Goal: Task Accomplishment & Management: Use online tool/utility

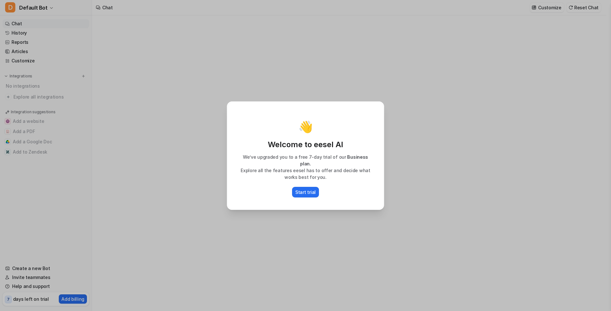
type textarea "**********"
click at [305, 189] on p "Start trial" at bounding box center [305, 192] width 20 height 7
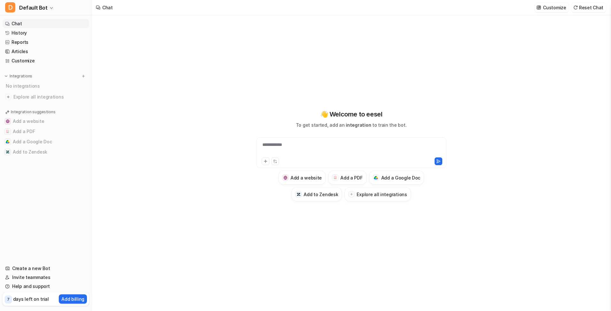
click at [469, 207] on div "**********" at bounding box center [350, 162] width 245 height 295
click at [83, 78] on img at bounding box center [83, 76] width 4 height 4
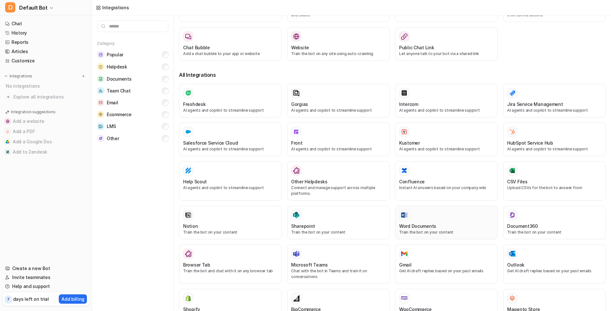
scroll to position [64, 0]
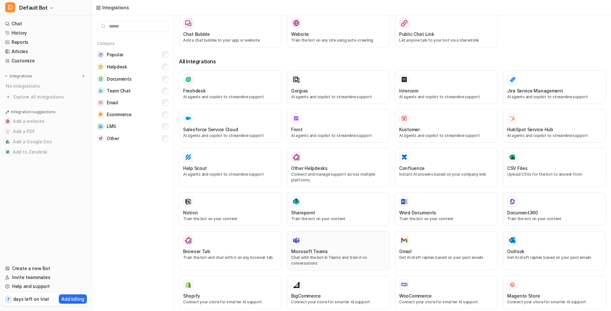
click at [323, 246] on div "Microsoft Teams Chat with the bot in Teams and train it on conversations" at bounding box center [338, 250] width 95 height 31
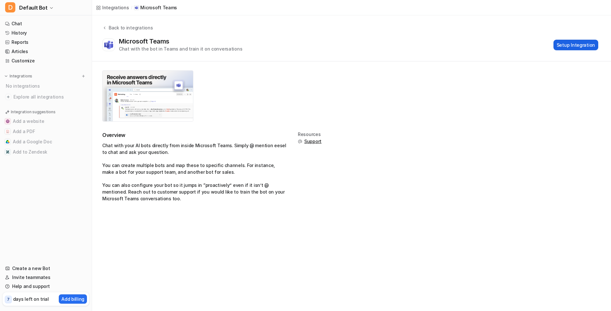
click at [578, 43] on button "Setup Integration" at bounding box center [575, 45] width 45 height 11
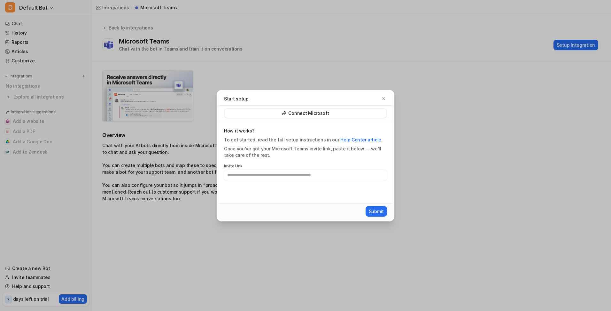
click at [317, 114] on p "Connect Microsoft" at bounding box center [308, 113] width 41 height 6
click at [275, 172] on input "text" at bounding box center [305, 175] width 163 height 11
click at [291, 177] on input "text" at bounding box center [305, 175] width 163 height 11
click at [334, 176] on input "text" at bounding box center [305, 175] width 163 height 11
click at [352, 138] on link "Help Center article" at bounding box center [360, 139] width 41 height 5
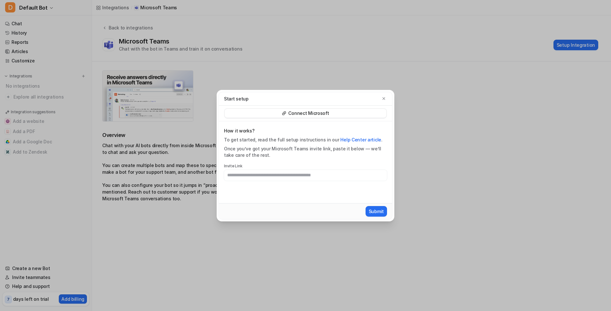
click at [313, 112] on p "Connect Microsoft" at bounding box center [308, 113] width 41 height 6
click at [383, 98] on icon "button" at bounding box center [384, 98] width 4 height 4
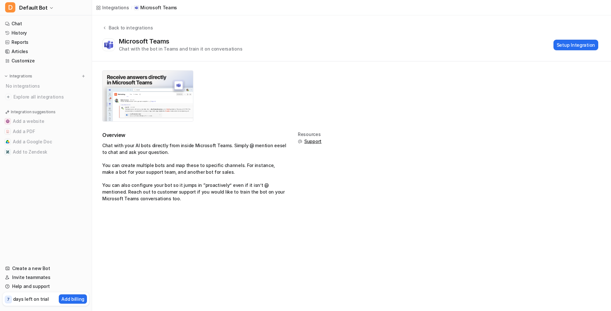
click at [372, 179] on div "Overview Chat with your AI bots directly from inside Microsoft Teams. Simply @ …" at bounding box center [351, 169] width 499 height 75
